Goal: Task Accomplishment & Management: Manage account settings

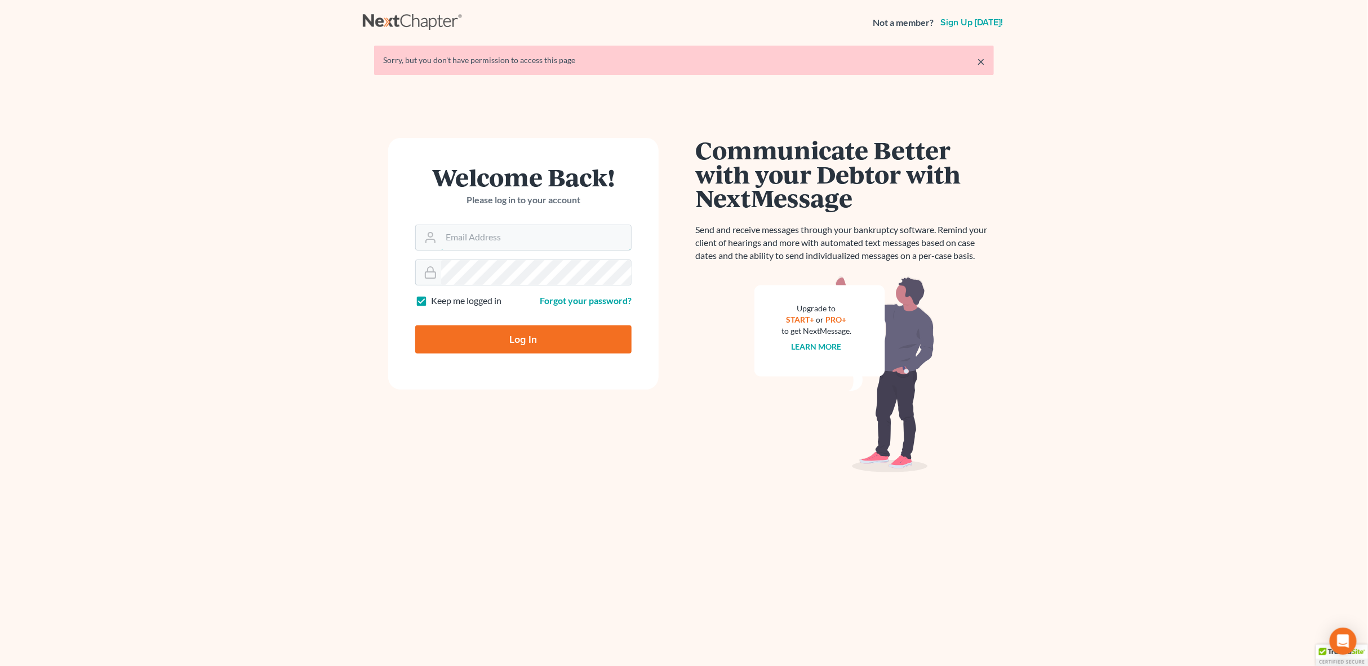
type input "[PERSON_NAME][EMAIL_ADDRESS][PERSON_NAME][DOMAIN_NAME]"
drag, startPoint x: 503, startPoint y: 351, endPoint x: 507, endPoint y: 345, distance: 7.2
click at [504, 351] on input "Log In" at bounding box center [523, 340] width 216 height 28
type input "Thinking..."
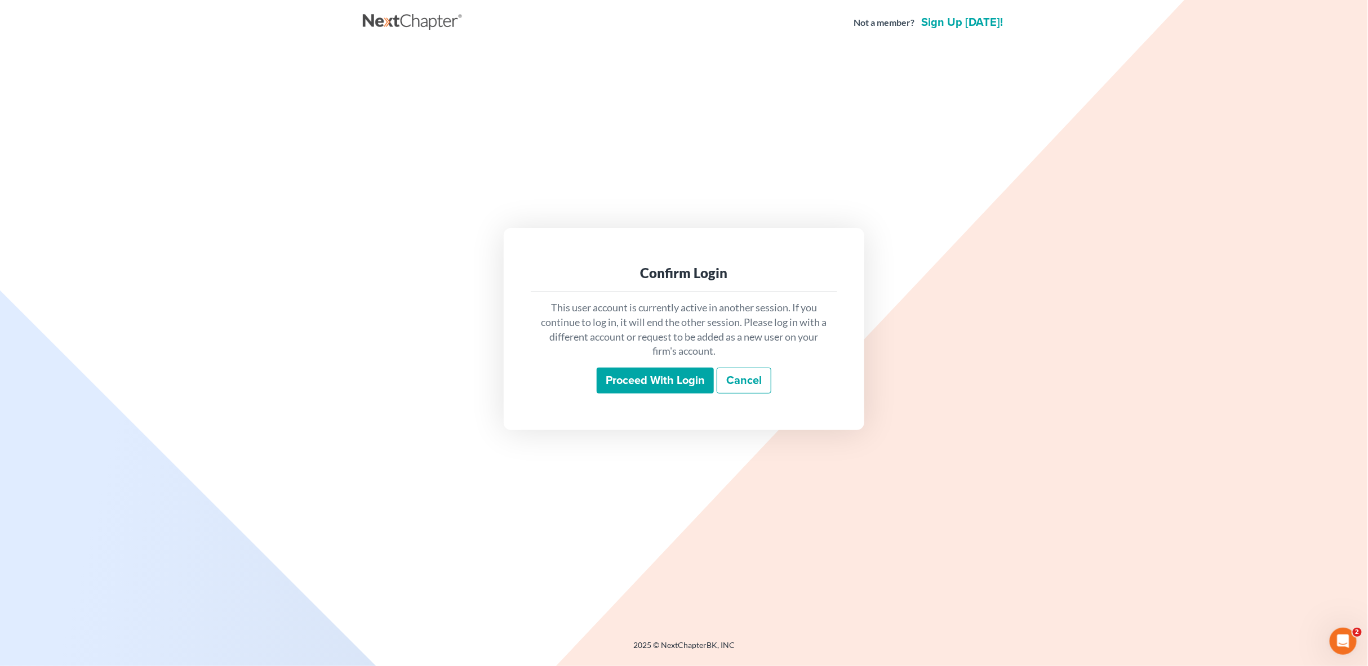
click at [657, 384] on input "Proceed with login" at bounding box center [654, 381] width 117 height 26
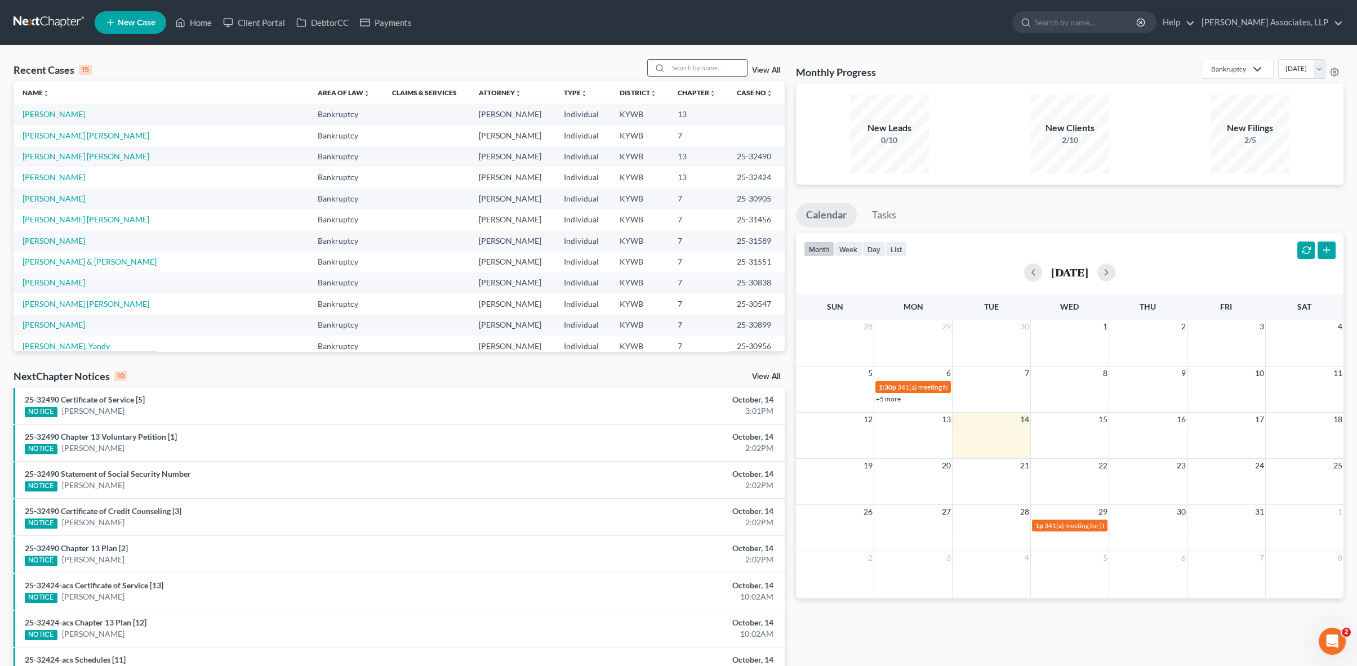
click at [688, 69] on input "search" at bounding box center [707, 68] width 79 height 16
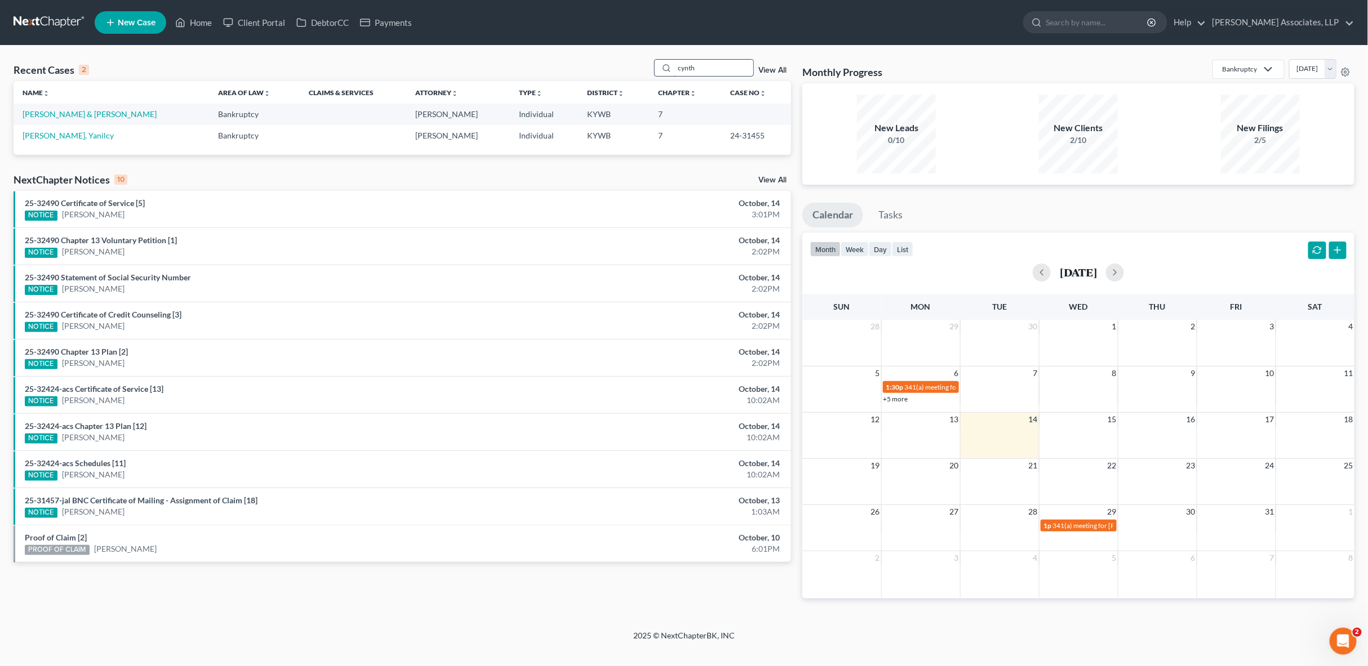
type input "cynth"
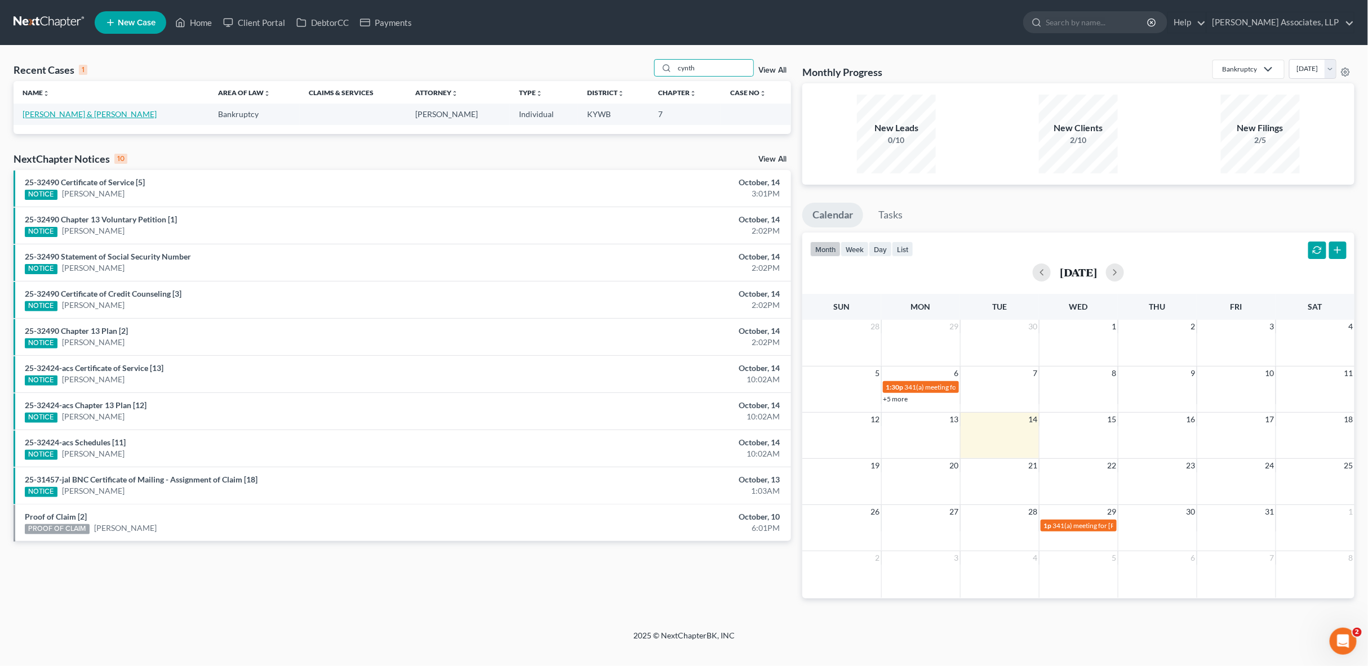
click at [76, 115] on link "[PERSON_NAME] & [PERSON_NAME]" at bounding box center [90, 114] width 134 height 10
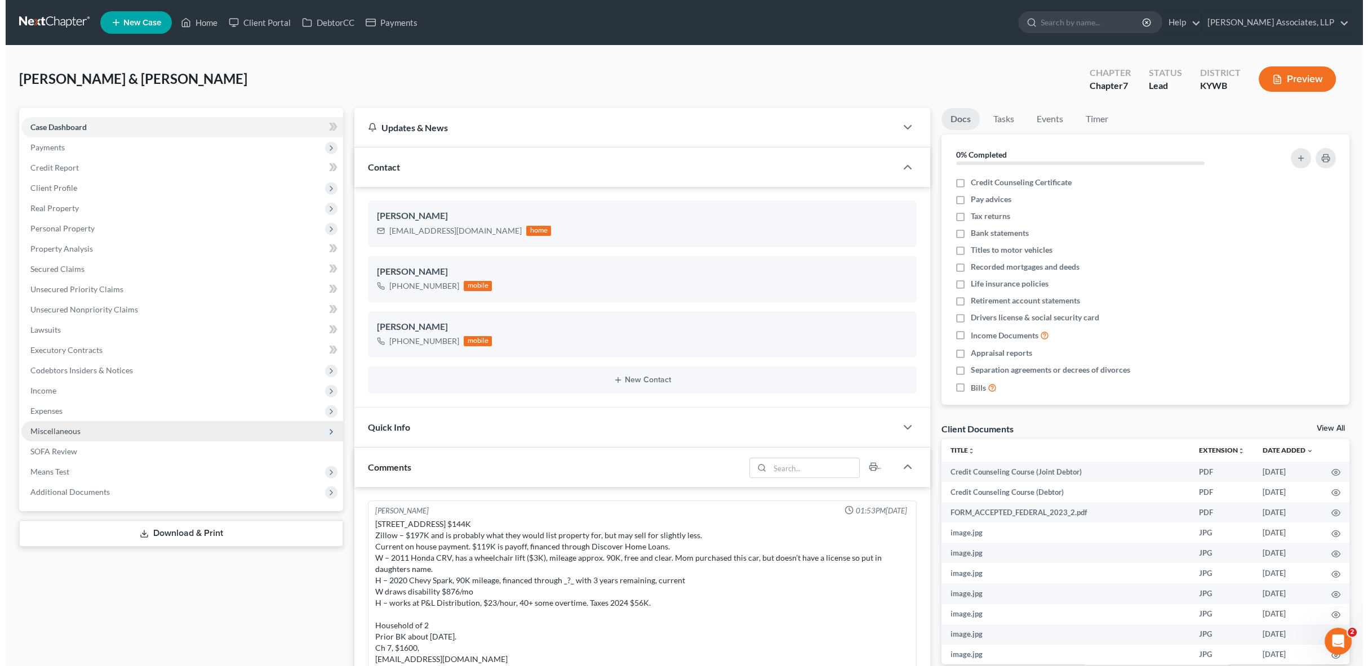
scroll to position [2, 0]
click at [53, 135] on link "Case Dashboard" at bounding box center [177, 127] width 322 height 20
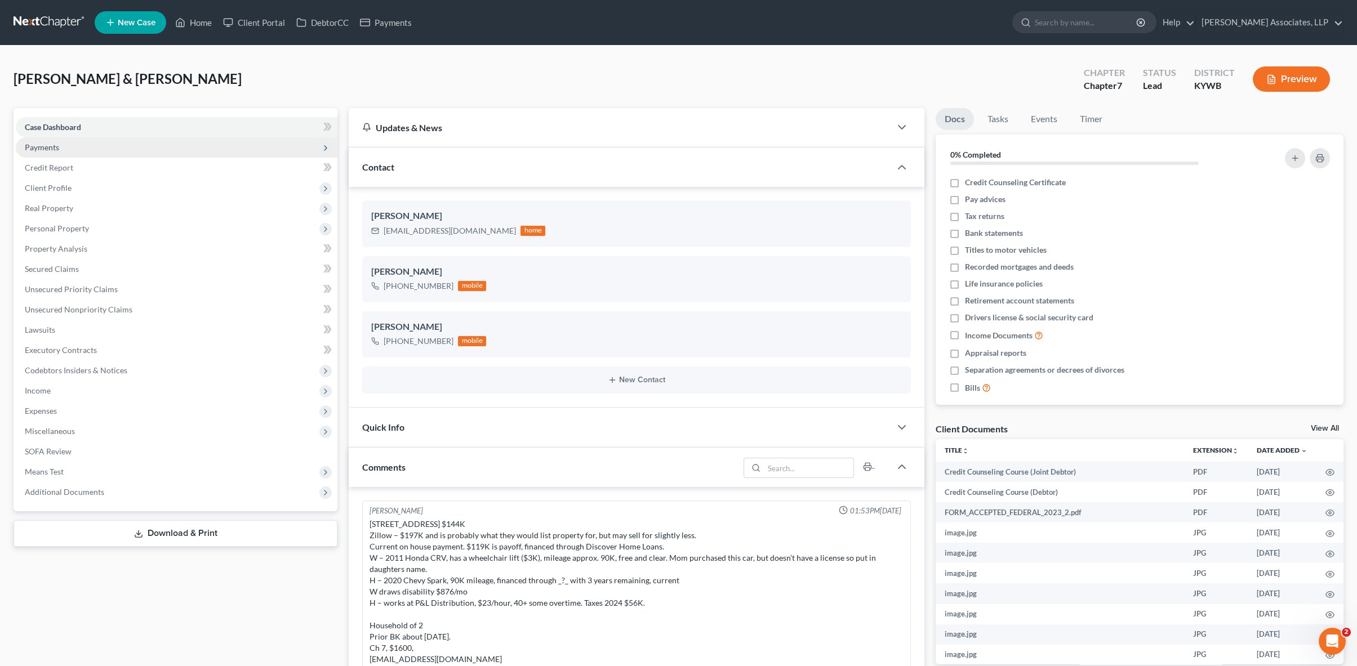
click at [56, 145] on span "Payments" at bounding box center [42, 148] width 34 height 10
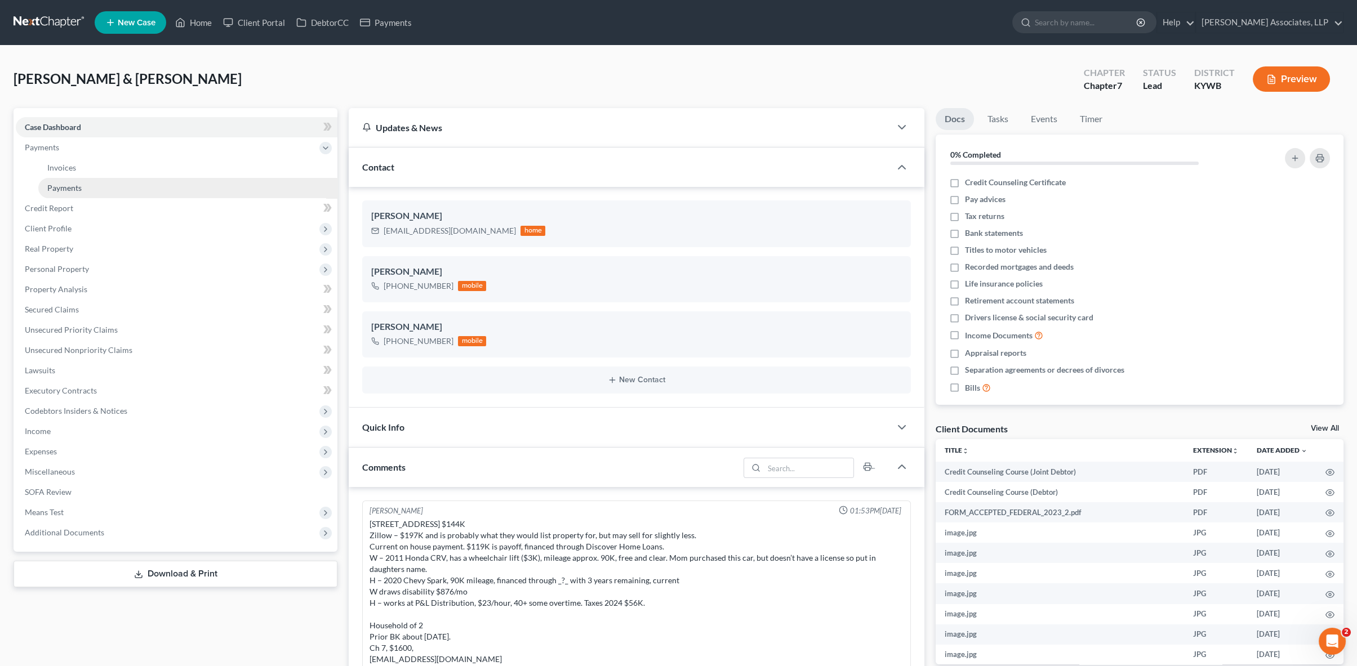
click at [92, 188] on link "Payments" at bounding box center [187, 188] width 299 height 20
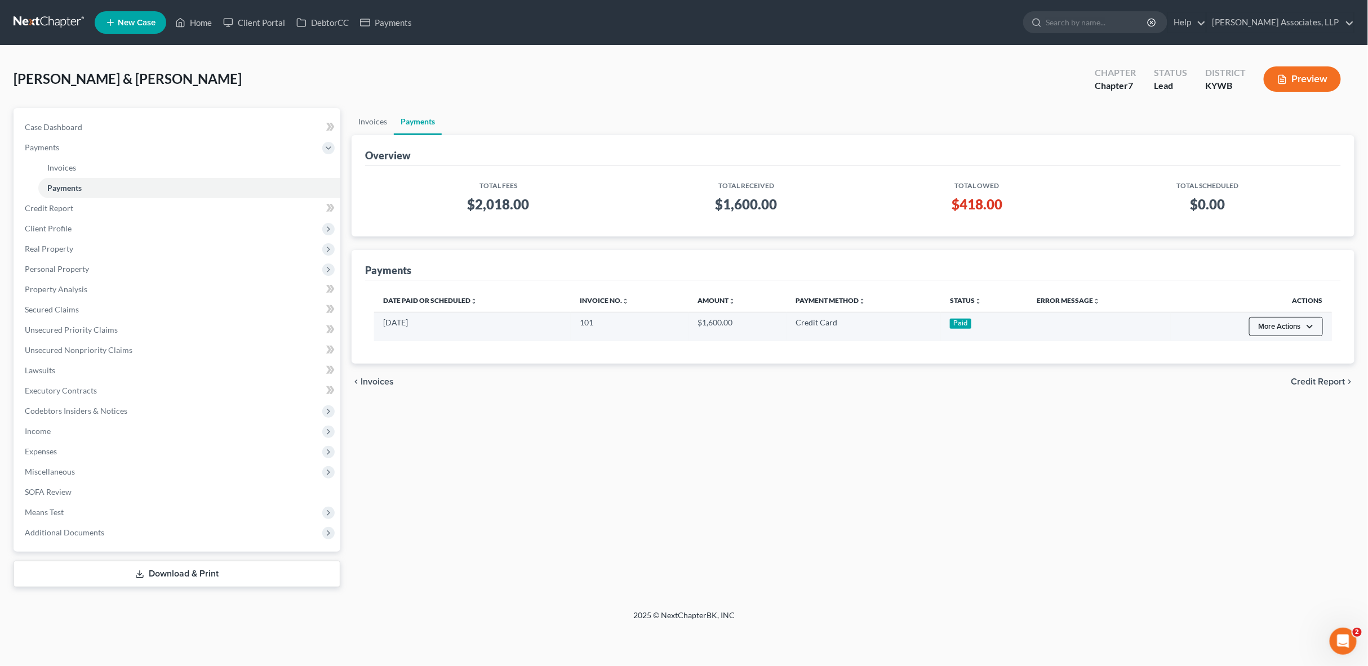
click at [1303, 331] on button "More Actions" at bounding box center [1286, 326] width 74 height 19
click at [1306, 324] on button "More Actions" at bounding box center [1286, 326] width 74 height 19
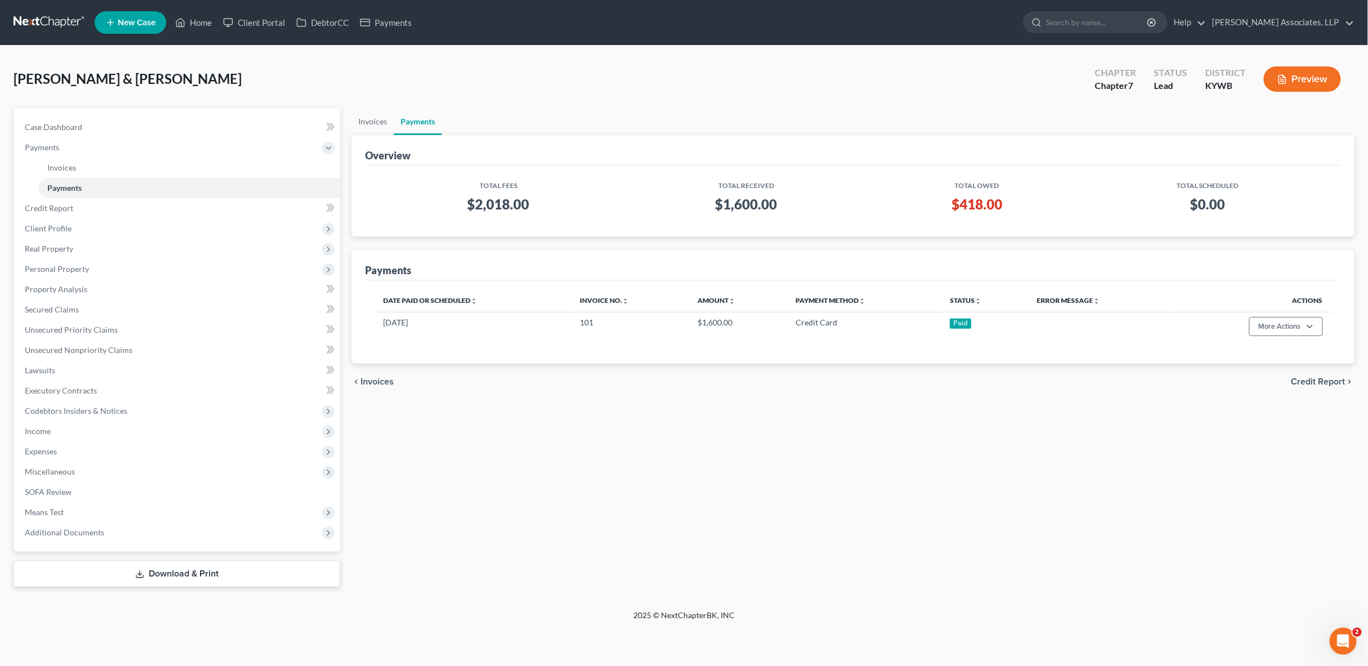
click at [402, 124] on link "Payments" at bounding box center [418, 121] width 48 height 27
click at [376, 124] on link "Invoices" at bounding box center [372, 121] width 42 height 27
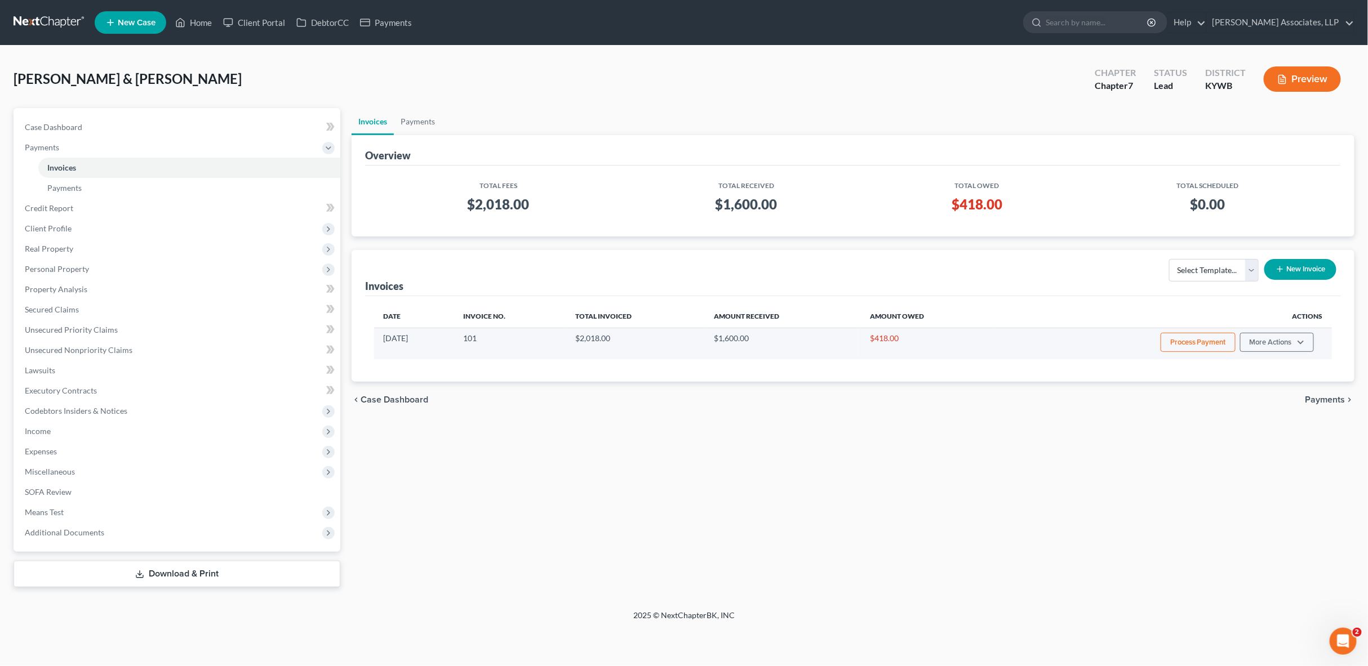
click at [1228, 341] on button "Process Payment" at bounding box center [1197, 342] width 75 height 19
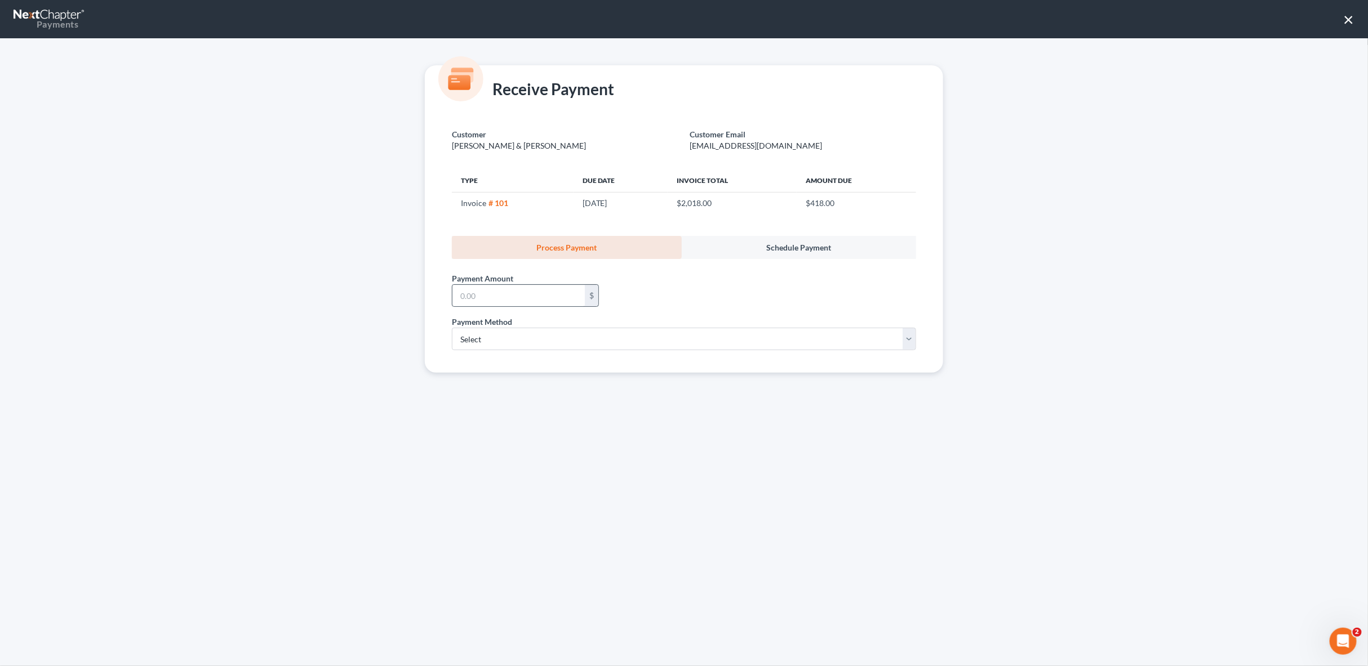
click at [594, 296] on div "$" at bounding box center [592, 295] width 14 height 21
click at [564, 296] on input "text" at bounding box center [518, 295] width 132 height 21
type input "185"
click at [546, 339] on select "Select ACH Credit Card" at bounding box center [684, 339] width 464 height 23
select select "1"
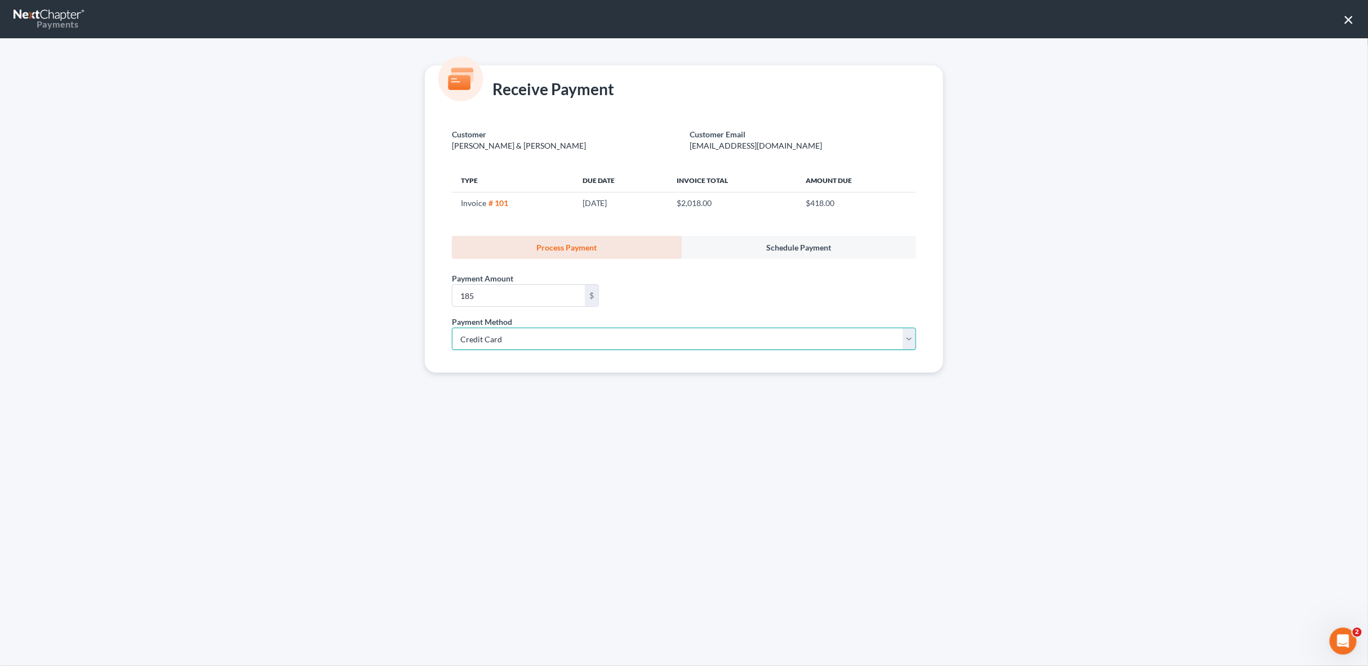
click at [452, 328] on select "Select ACH Credit Card" at bounding box center [684, 339] width 464 height 23
select select "18"
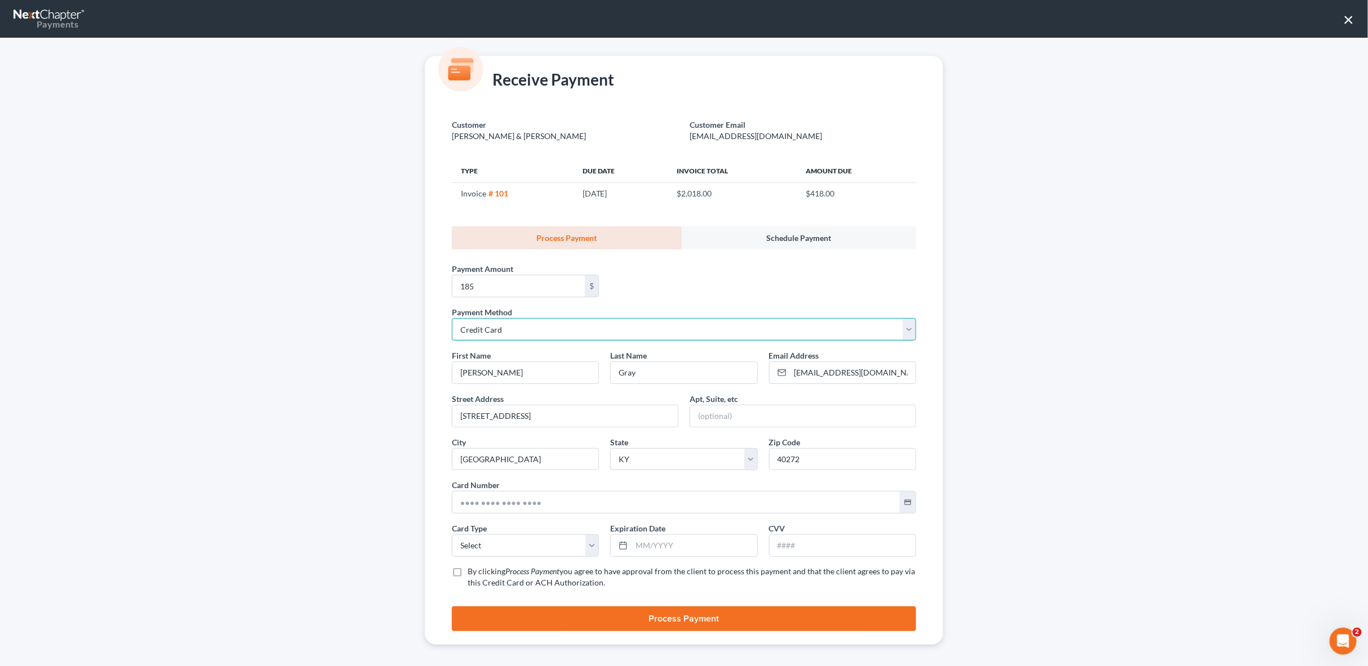
scroll to position [11, 0]
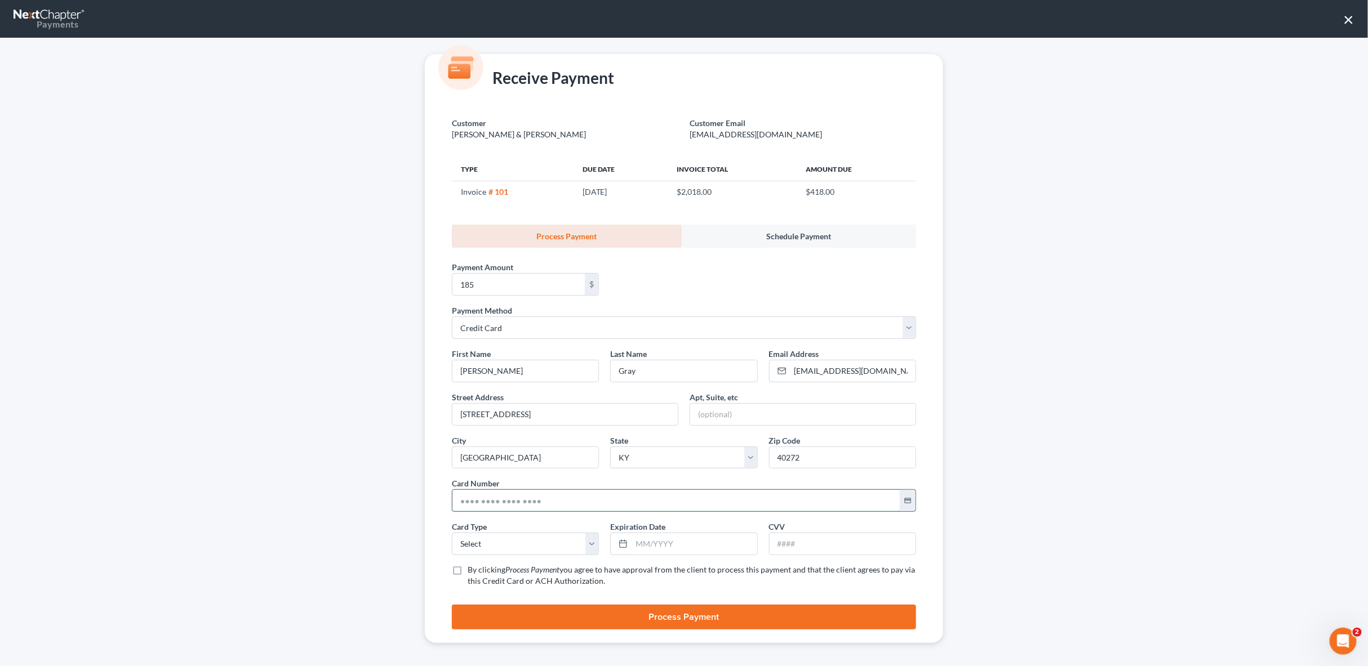
click at [564, 504] on input "text" at bounding box center [675, 500] width 447 height 21
type input "[CREDIT_CARD_NUMBER]"
click at [560, 538] on select "Select Visa MasterCard Discover American Express" at bounding box center [525, 544] width 147 height 23
select select "0"
click at [452, 533] on select "Select Visa MasterCard Discover American Express" at bounding box center [525, 544] width 147 height 23
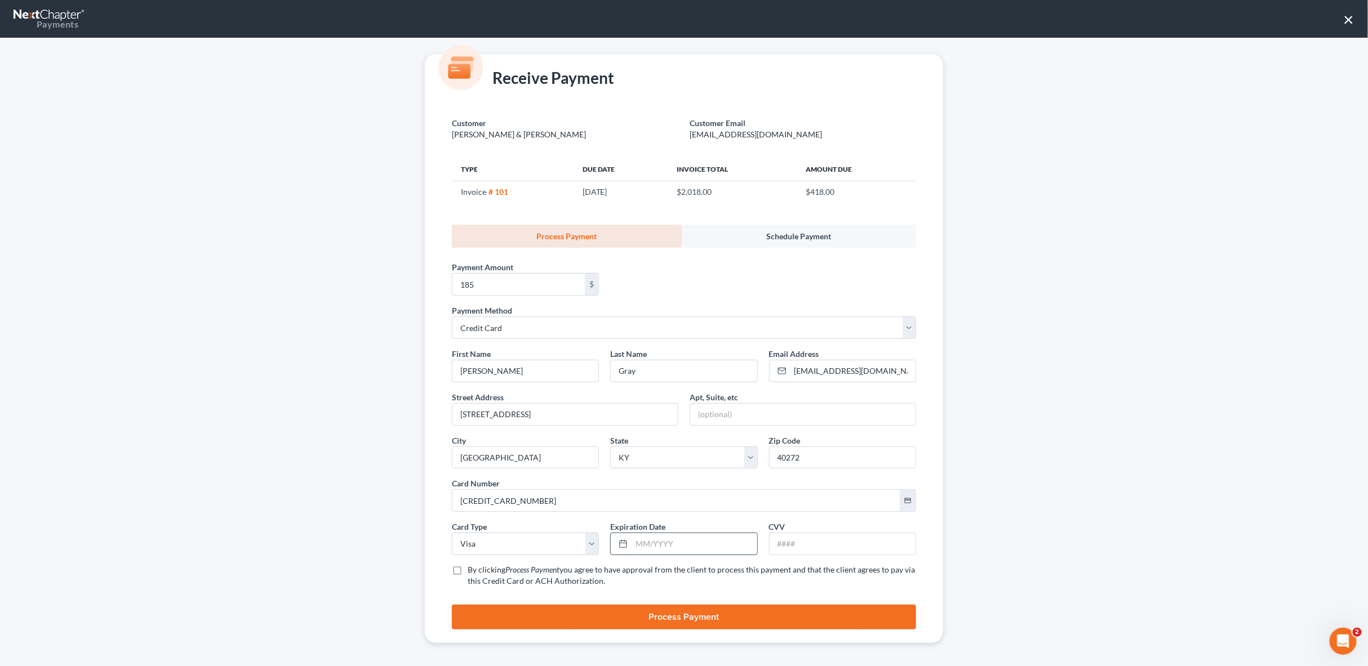
click at [645, 550] on input "text" at bounding box center [693, 543] width 125 height 21
click at [777, 540] on input "text" at bounding box center [842, 543] width 146 height 21
click at [639, 540] on input "022029" at bounding box center [693, 543] width 125 height 21
type input "02/2029"
click at [809, 537] on input "text" at bounding box center [842, 543] width 146 height 21
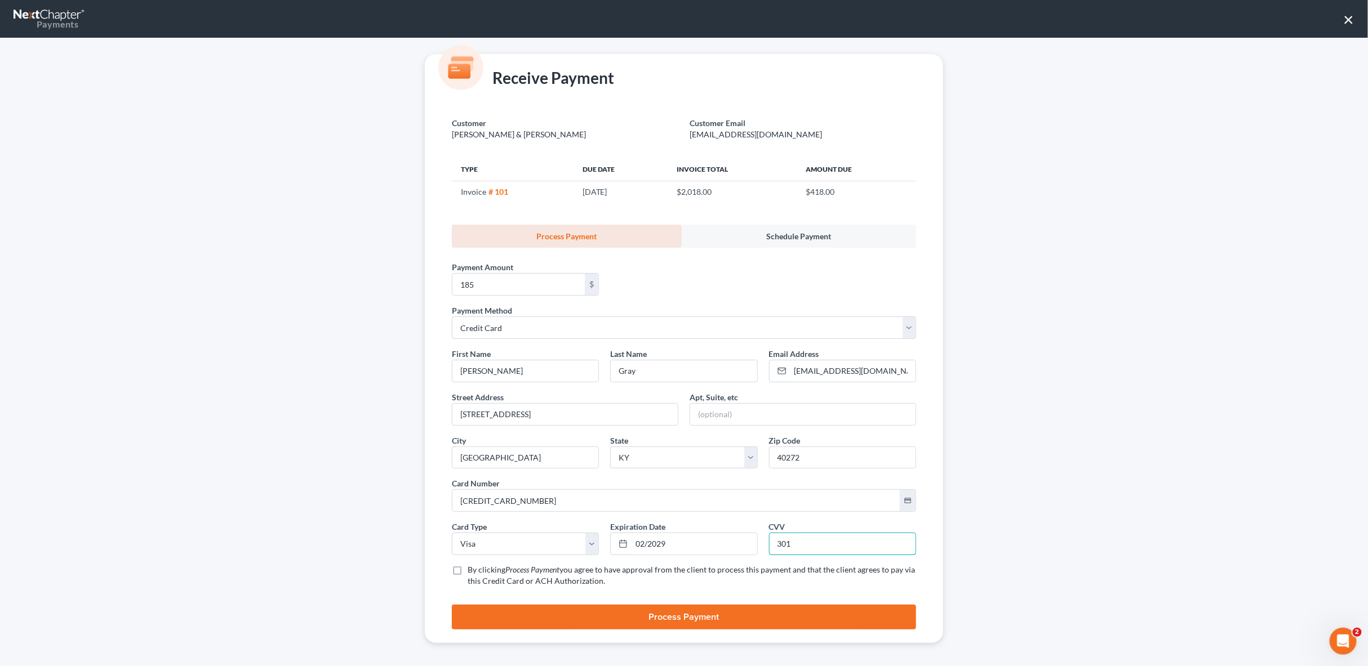
type input "301"
click at [467, 566] on label "By clicking Process Payment you agree to have approval from the client to proce…" at bounding box center [691, 575] width 448 height 23
click at [472, 566] on input "By clicking Process Payment you agree to have approval from the client to proce…" at bounding box center [475, 567] width 7 height 7
checkbox input "true"
click at [693, 612] on button "Process Payment" at bounding box center [684, 617] width 464 height 25
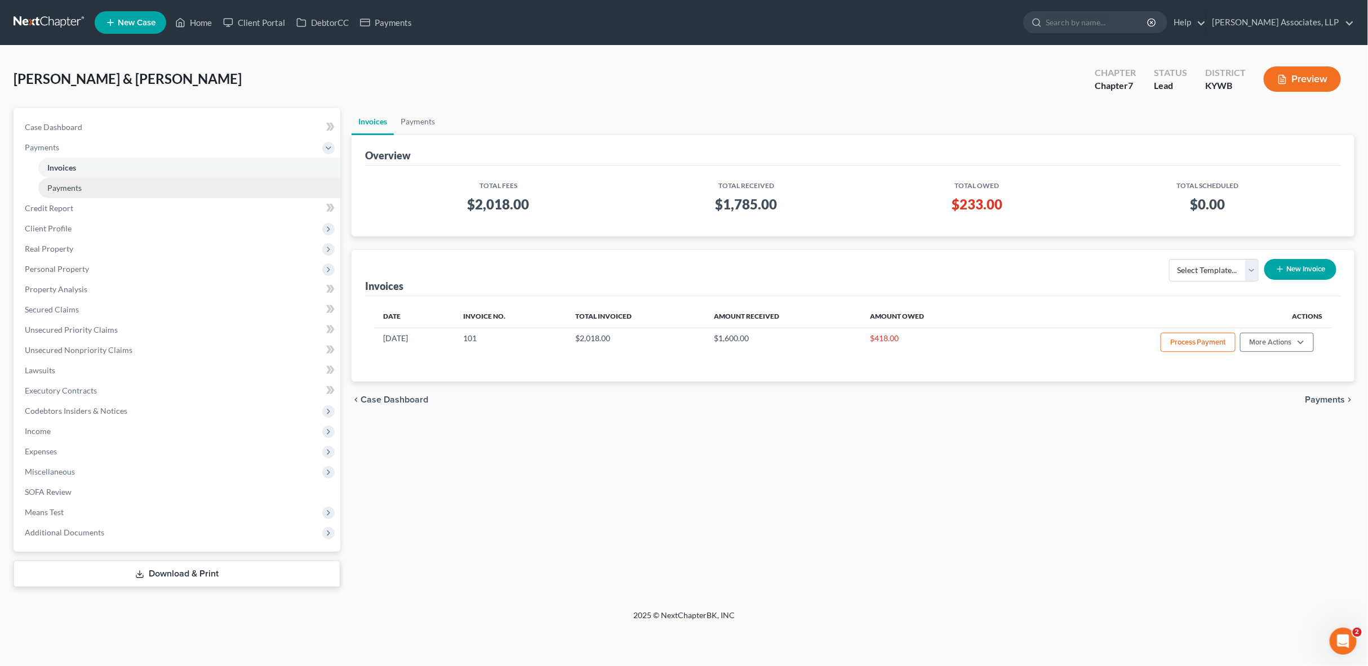
click at [81, 181] on link "Payments" at bounding box center [189, 188] width 302 height 20
